Goal: Task Accomplishment & Management: Use online tool/utility

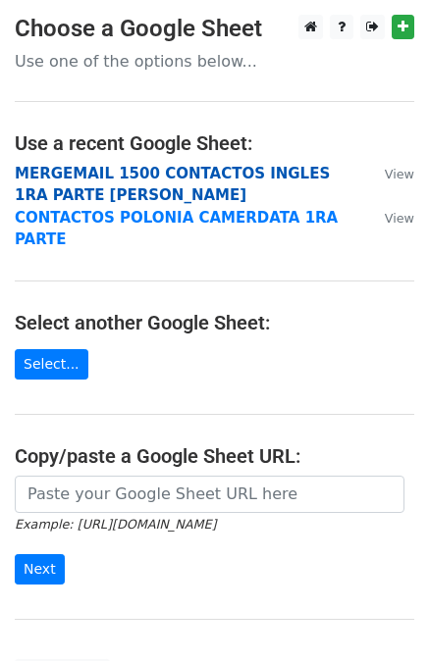
click at [105, 174] on strong "MERGEMAIL 1500 CONTACTOS INGLES 1RA PARTE JOAN" at bounding box center [172, 185] width 315 height 40
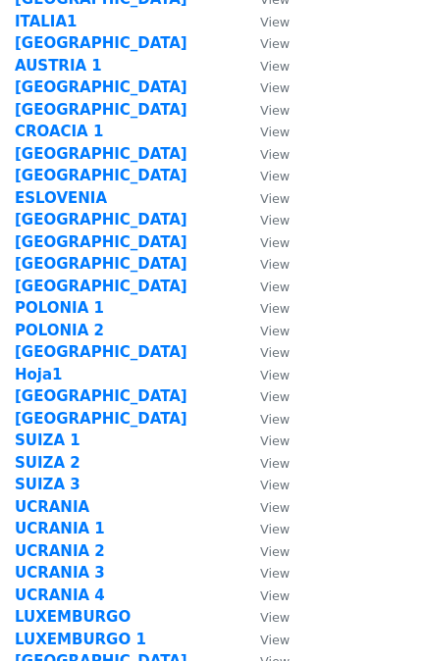
scroll to position [126, 0]
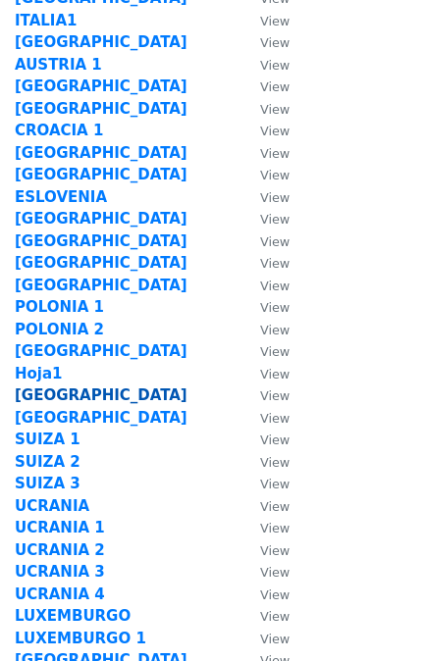
click at [36, 393] on strong "HOLANDA" at bounding box center [101, 396] width 173 height 18
